Goal: Contribute content

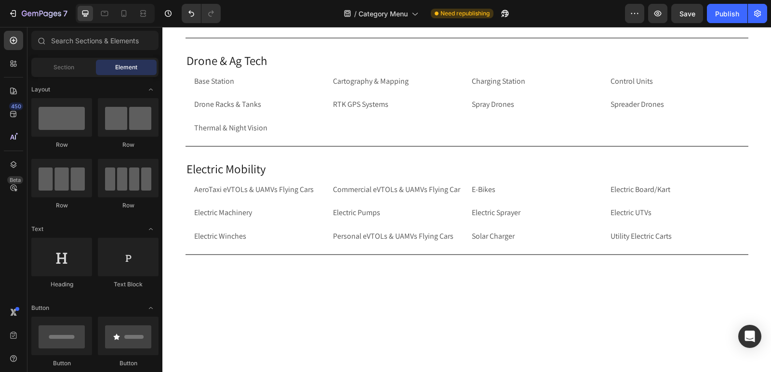
scroll to position [1911, 0]
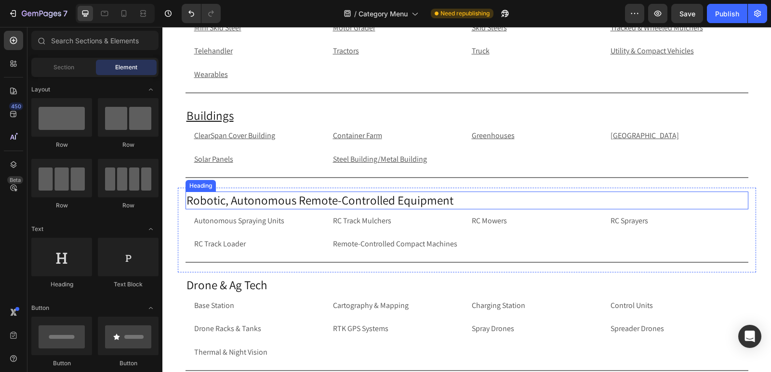
click at [313, 201] on h2 "Robotic, Autonomous Remote-Controlled Equipment" at bounding box center [466, 201] width 563 height 18
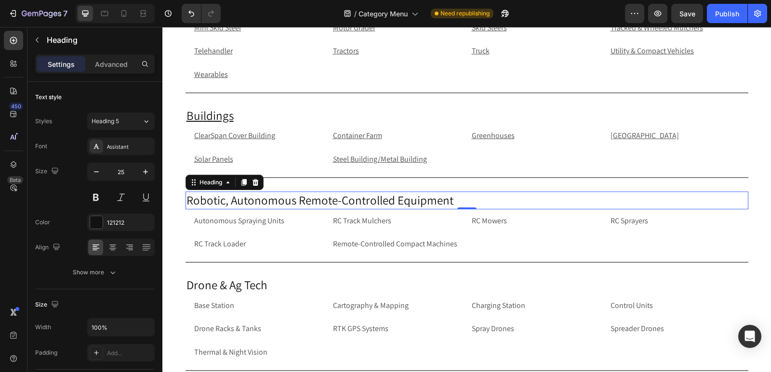
click at [185, 198] on h2 "Robotic, Autonomous Remote-Controlled Equipment" at bounding box center [466, 201] width 563 height 18
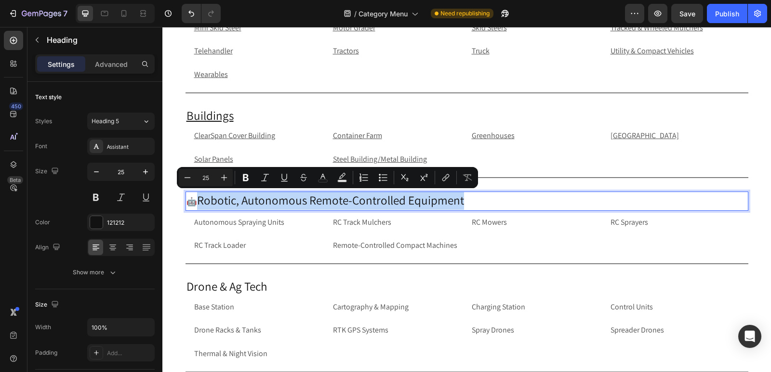
drag, startPoint x: 197, startPoint y: 201, endPoint x: 462, endPoint y: 195, distance: 265.0
click at [462, 195] on p "🤖 Robotic, Autonomous Remote-Controlled Equipment" at bounding box center [466, 201] width 561 height 17
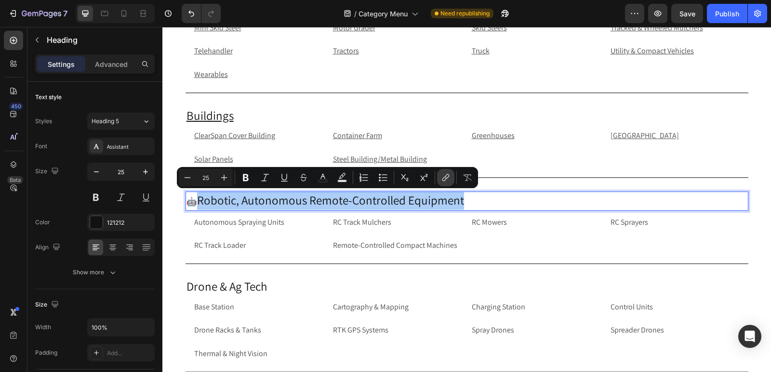
click at [450, 180] on icon "Editor contextual toolbar" at bounding box center [446, 178] width 10 height 10
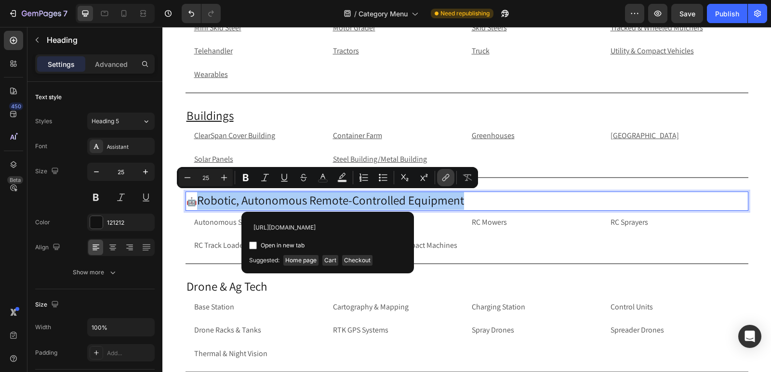
scroll to position [0, 96]
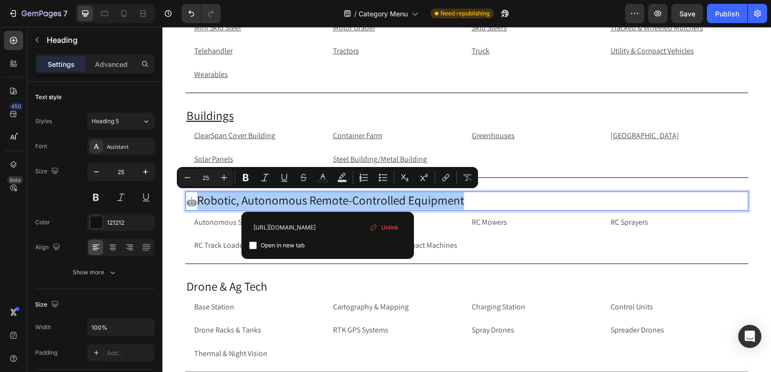
type input "[URL][DOMAIN_NAME]"
click at [252, 245] on input "Editor contextual toolbar" at bounding box center [253, 246] width 8 height 8
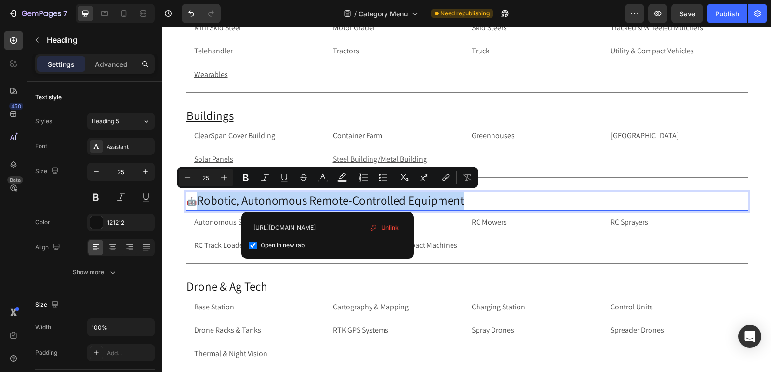
checkbox input "true"
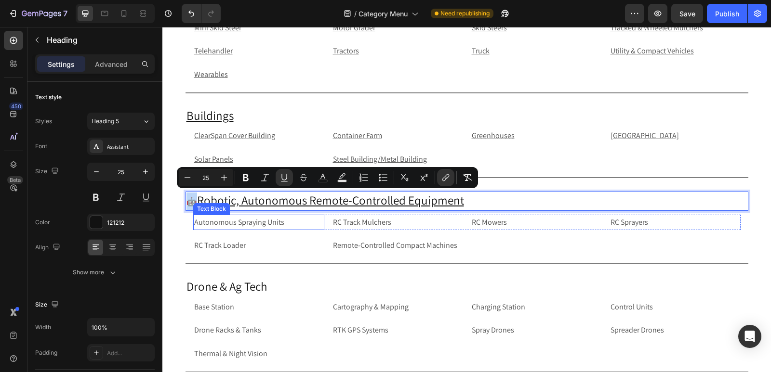
click at [273, 219] on p "Autonomous Spraying Units" at bounding box center [258, 223] width 129 height 14
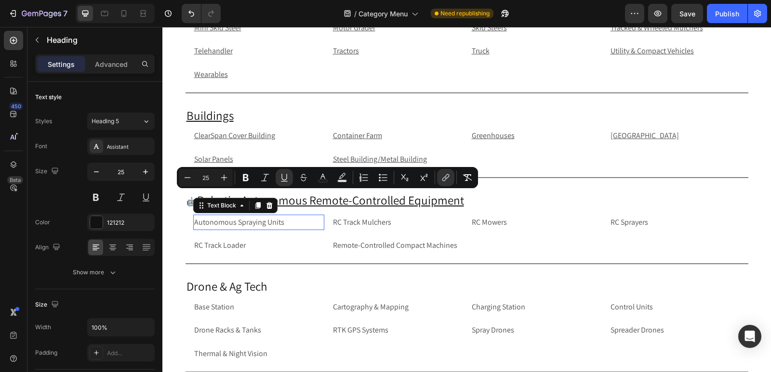
click at [273, 219] on p "Autonomous Spraying Units" at bounding box center [258, 223] width 129 height 14
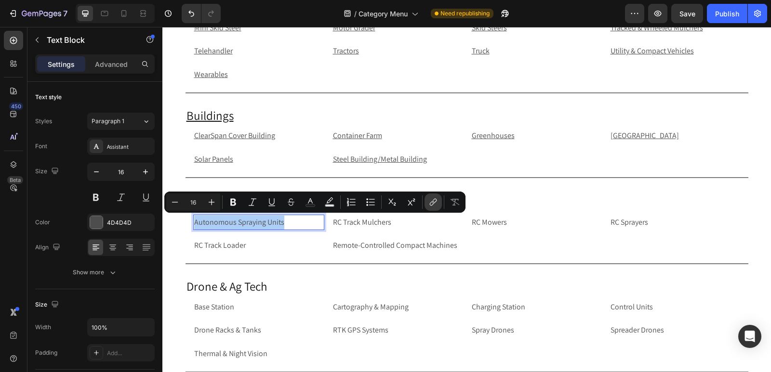
click at [430, 203] on icon "Editor contextual toolbar" at bounding box center [433, 202] width 10 height 10
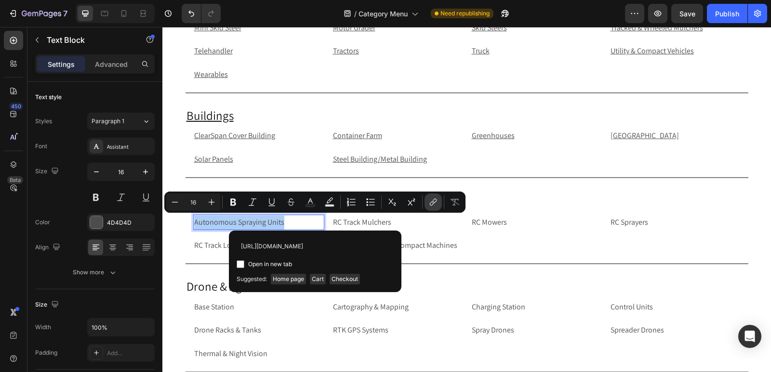
scroll to position [0, 81]
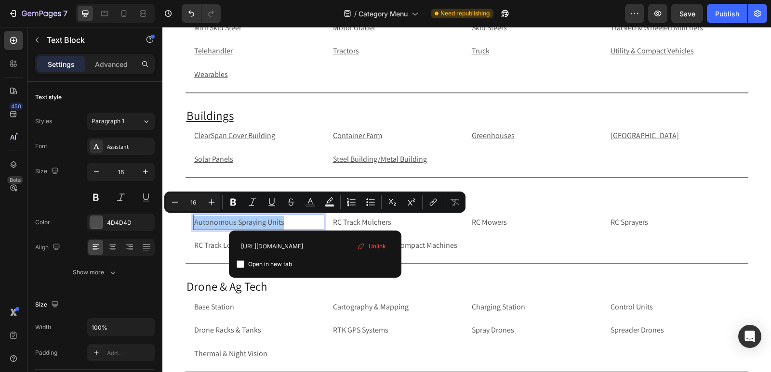
type input "[URL][DOMAIN_NAME]"
click at [240, 264] on input "Editor contextual toolbar" at bounding box center [241, 265] width 8 height 8
checkbox input "true"
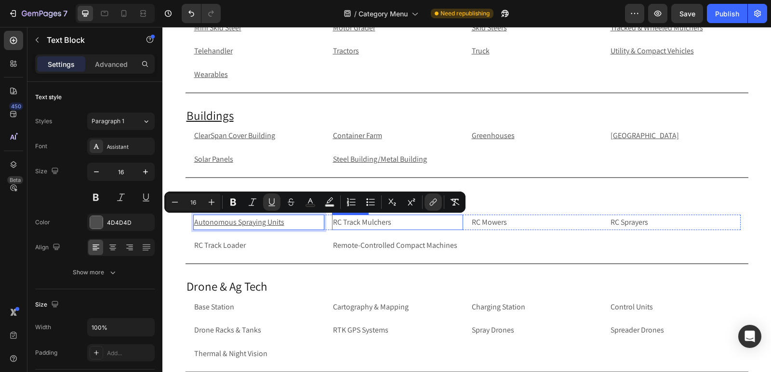
click at [407, 224] on p "RC Track Mulchers" at bounding box center [397, 223] width 129 height 14
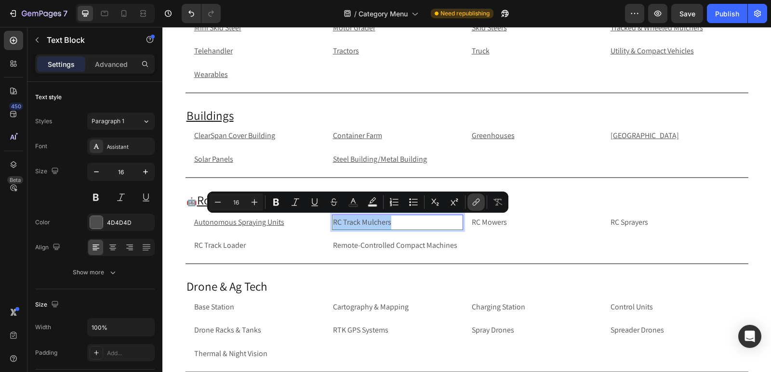
click at [479, 204] on icon "Editor contextual toolbar" at bounding box center [476, 202] width 10 height 10
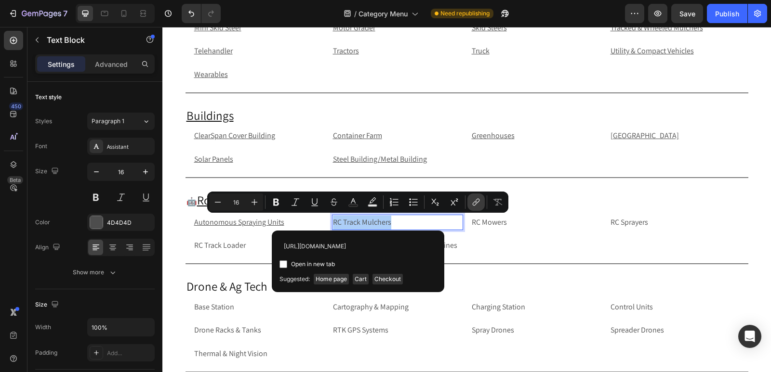
scroll to position [0, 55]
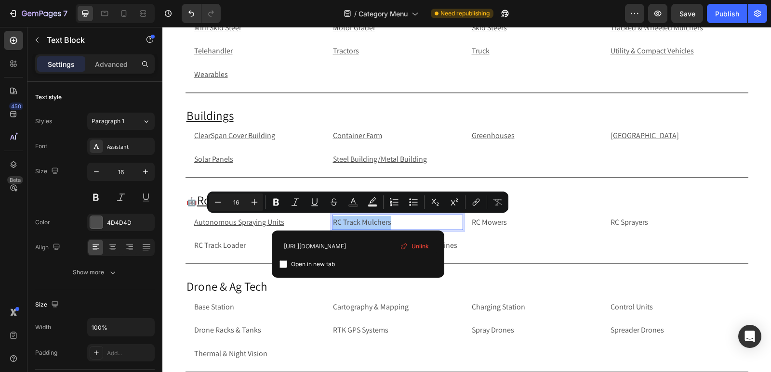
type input "[URL][DOMAIN_NAME]"
click at [284, 268] on input "Editor contextual toolbar" at bounding box center [283, 265] width 8 height 8
checkbox input "true"
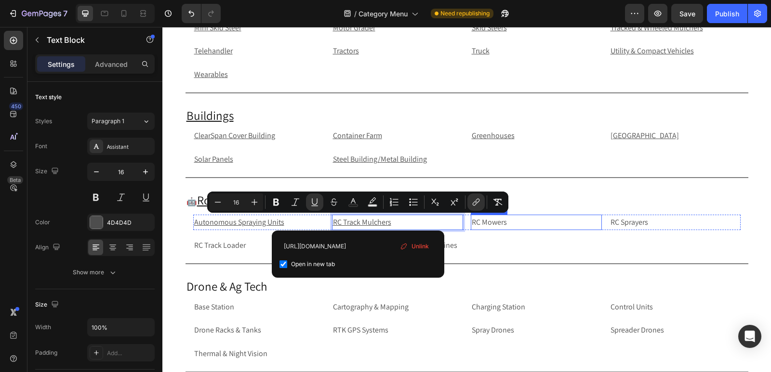
click at [526, 222] on p "RC Mowers" at bounding box center [536, 223] width 129 height 14
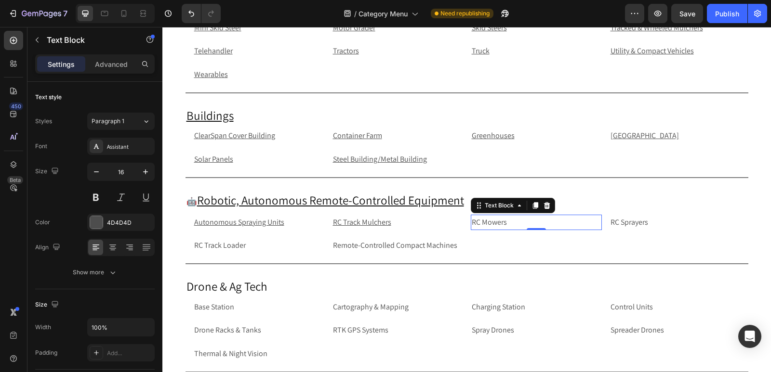
click at [526, 222] on p "RC Mowers" at bounding box center [536, 223] width 129 height 14
click at [527, 226] on p "RC Mowers" at bounding box center [536, 223] width 129 height 14
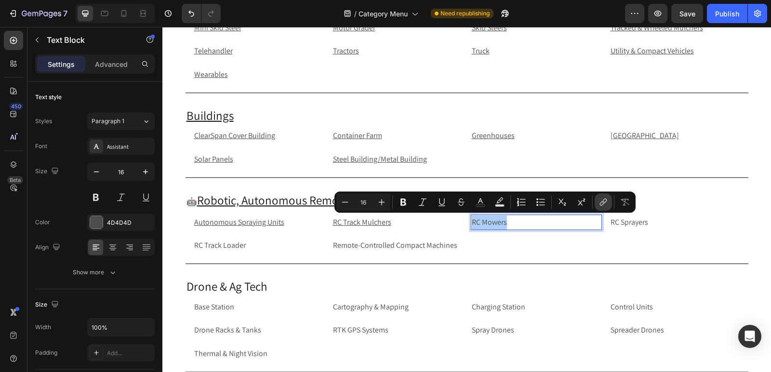
click at [603, 207] on icon "Editor contextual toolbar" at bounding box center [603, 202] width 10 height 10
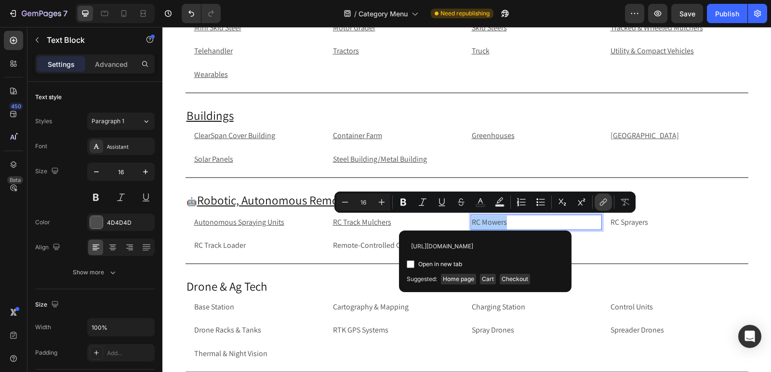
scroll to position [0, 71]
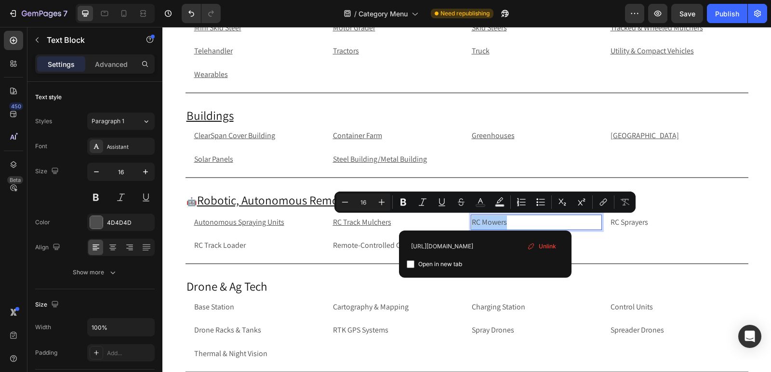
type input "[URL][DOMAIN_NAME]"
click at [409, 263] on input "Editor contextual toolbar" at bounding box center [411, 265] width 8 height 8
checkbox input "true"
click at [657, 219] on p "RC Sprayers" at bounding box center [674, 223] width 129 height 14
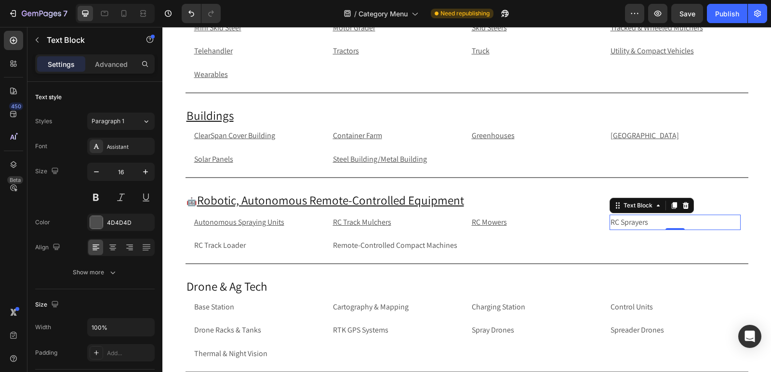
click at [662, 224] on p "RC Sprayers" at bounding box center [674, 223] width 129 height 14
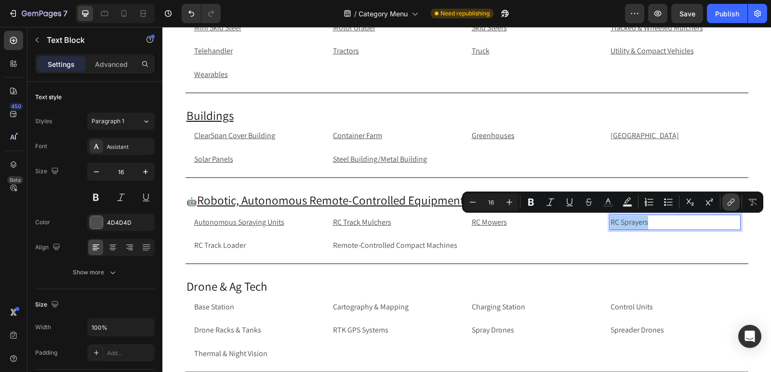
click at [734, 203] on icon "Editor contextual toolbar" at bounding box center [731, 202] width 10 height 10
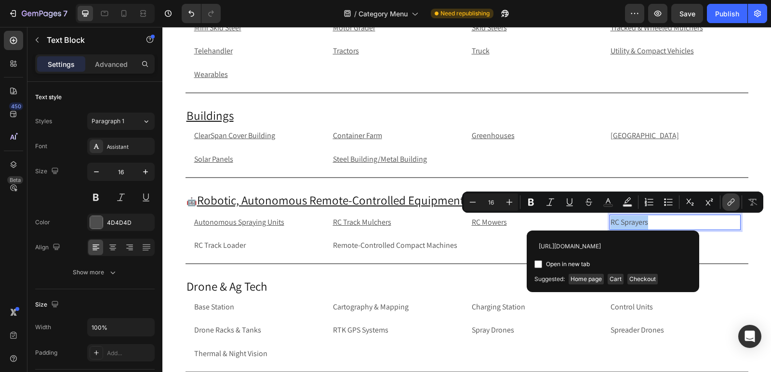
scroll to position [0, 37]
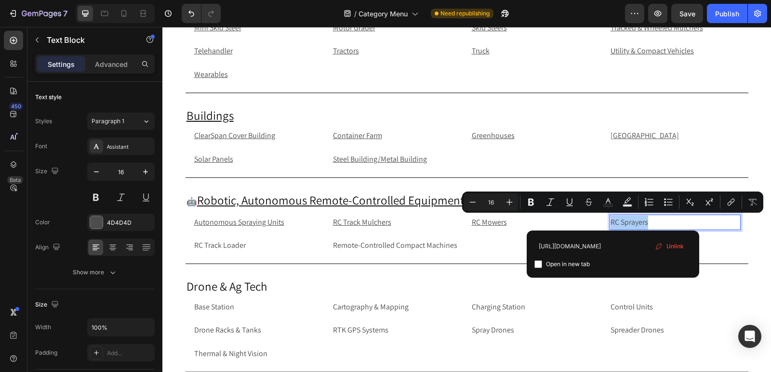
type input "[URL][DOMAIN_NAME]"
click at [538, 263] on input "Editor contextual toolbar" at bounding box center [538, 265] width 8 height 8
checkbox input "true"
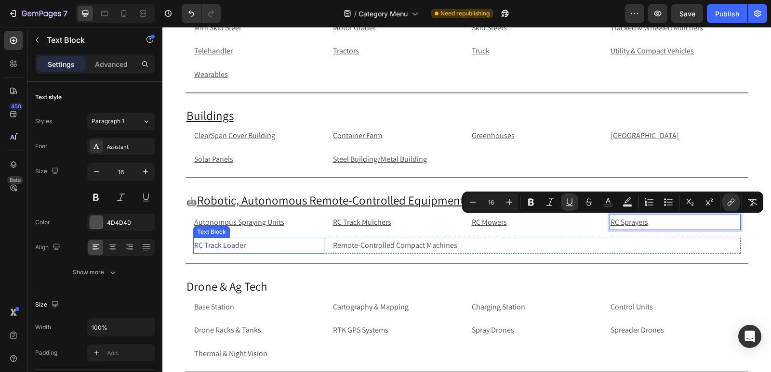
click at [250, 243] on p "RC Track Loader" at bounding box center [258, 246] width 129 height 14
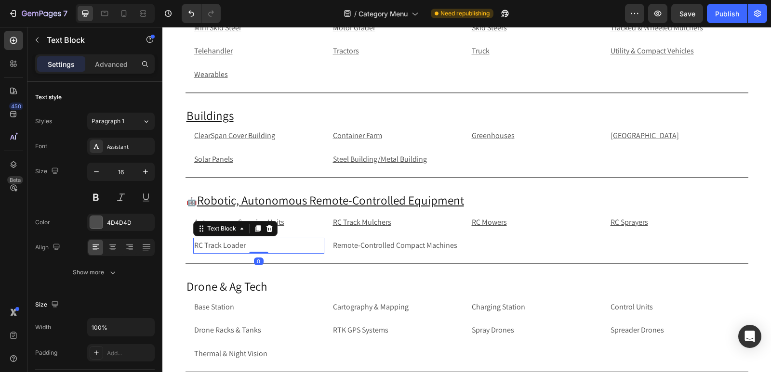
click at [256, 247] on p "RC Track Loader" at bounding box center [258, 246] width 129 height 14
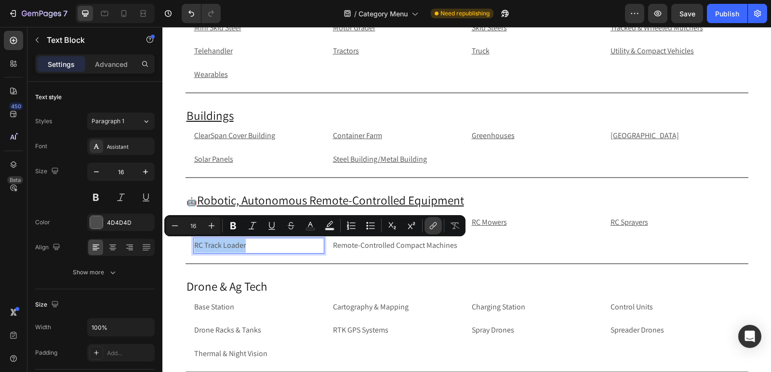
click at [431, 228] on icon "Editor contextual toolbar" at bounding box center [433, 226] width 10 height 10
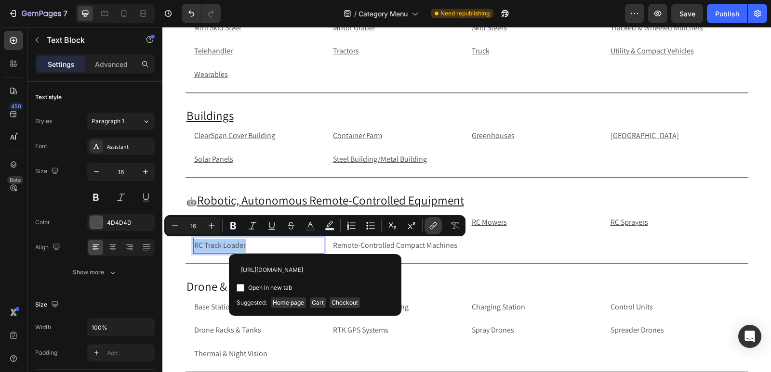
scroll to position [0, 57]
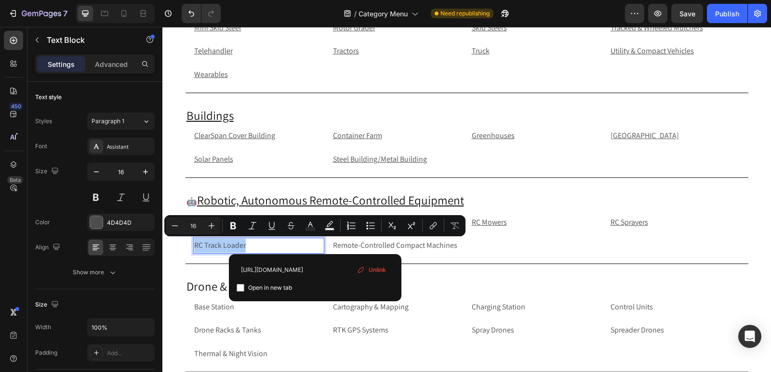
type input "[URL][DOMAIN_NAME]"
click at [238, 288] on input "Editor contextual toolbar" at bounding box center [241, 288] width 8 height 8
checkbox input "true"
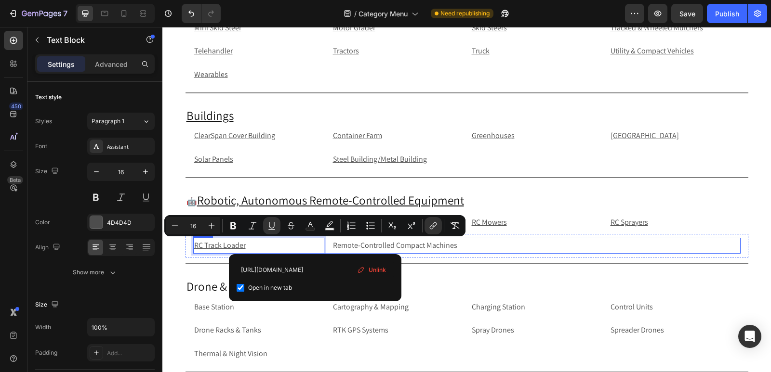
click at [461, 249] on div "RC Track Loader Text Block 0 Remote-Controlled Compact Machines Text Block Text…" at bounding box center [466, 246] width 547 height 16
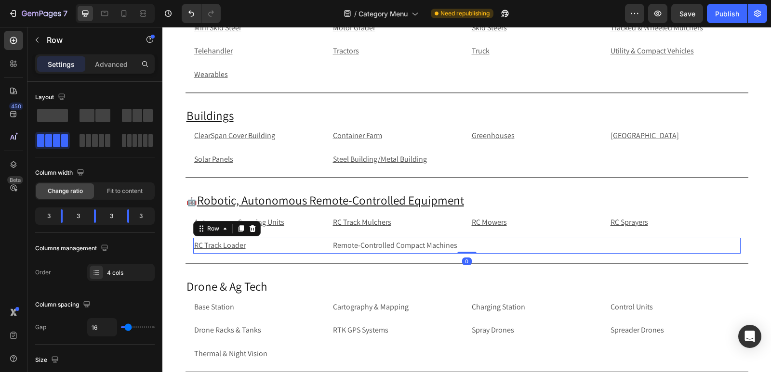
click at [463, 244] on div "RC Track Loader Text Block Remote-Controlled Compact Machines Text Block Text B…" at bounding box center [466, 246] width 547 height 16
click at [454, 247] on p "Remote-Controlled Compact Machines" at bounding box center [397, 246] width 129 height 14
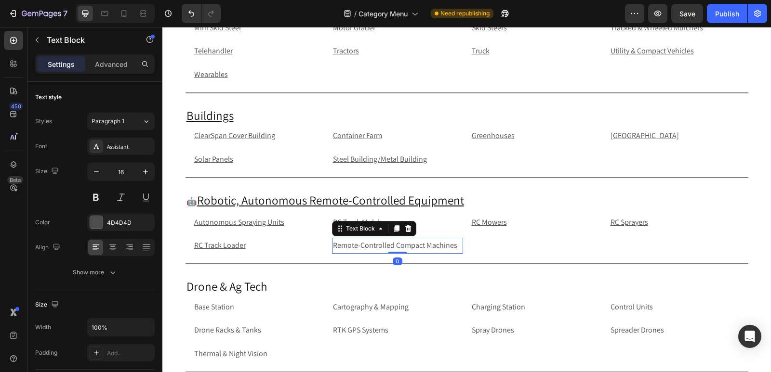
click at [454, 247] on p "Remote-Controlled Compact Machines" at bounding box center [397, 246] width 129 height 14
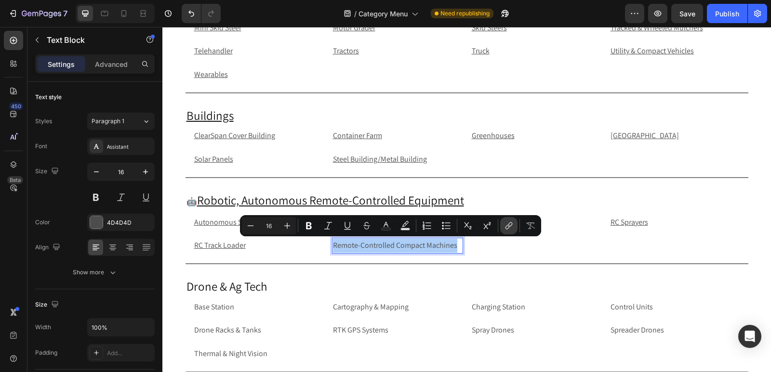
click at [513, 225] on icon "Editor contextual toolbar" at bounding box center [509, 226] width 10 height 10
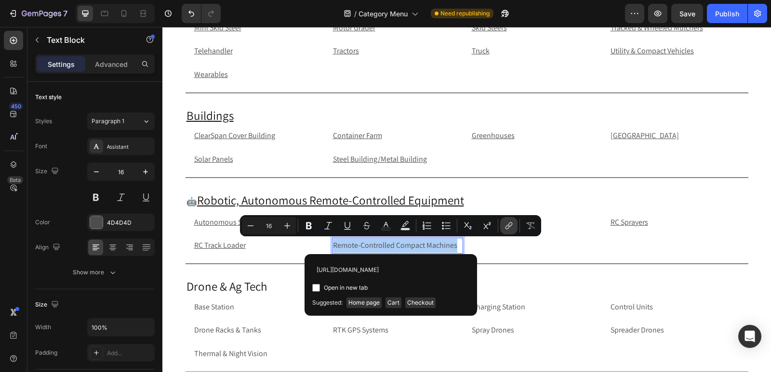
scroll to position [0, 59]
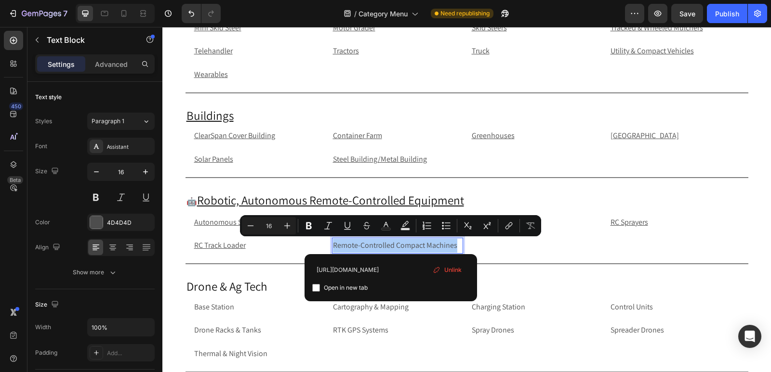
type input "[URL][DOMAIN_NAME]"
click at [316, 287] on input "Editor contextual toolbar" at bounding box center [316, 288] width 8 height 8
checkbox input "true"
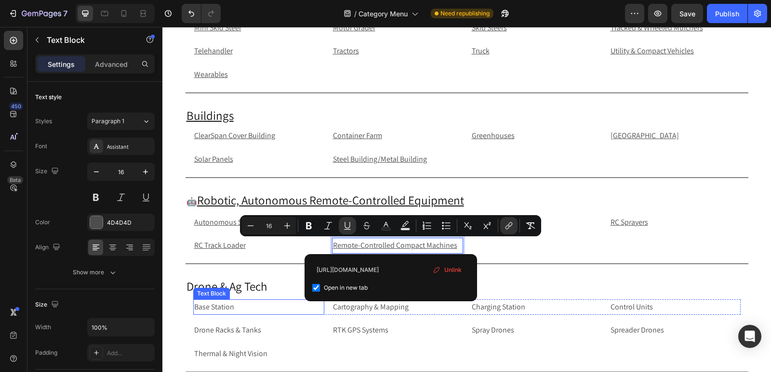
click at [240, 307] on p "Base Station" at bounding box center [258, 308] width 129 height 14
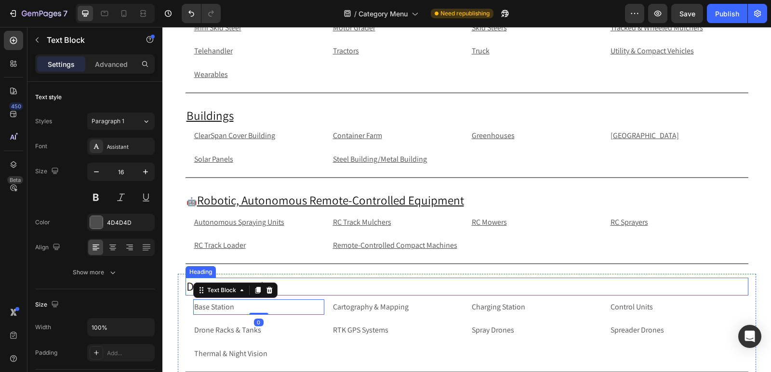
click at [292, 290] on h2 "Drone & Ag Tech" at bounding box center [466, 287] width 563 height 18
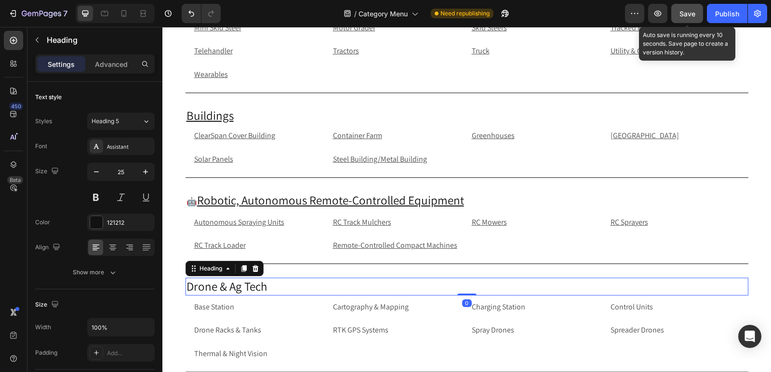
click at [682, 14] on span "Save" at bounding box center [687, 14] width 16 height 8
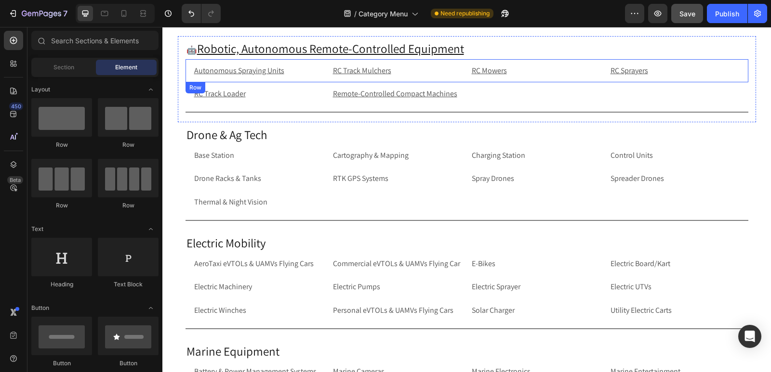
scroll to position [2067, 0]
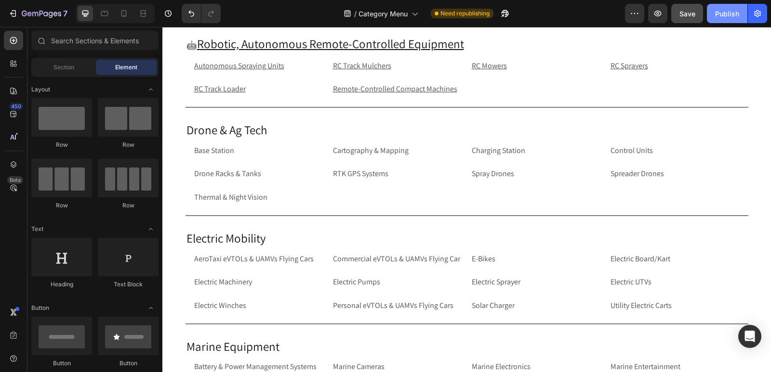
drag, startPoint x: 723, startPoint y: 9, endPoint x: 407, endPoint y: 110, distance: 331.2
click at [723, 9] on div "Publish" at bounding box center [727, 14] width 24 height 10
